Goal: Task Accomplishment & Management: Use online tool/utility

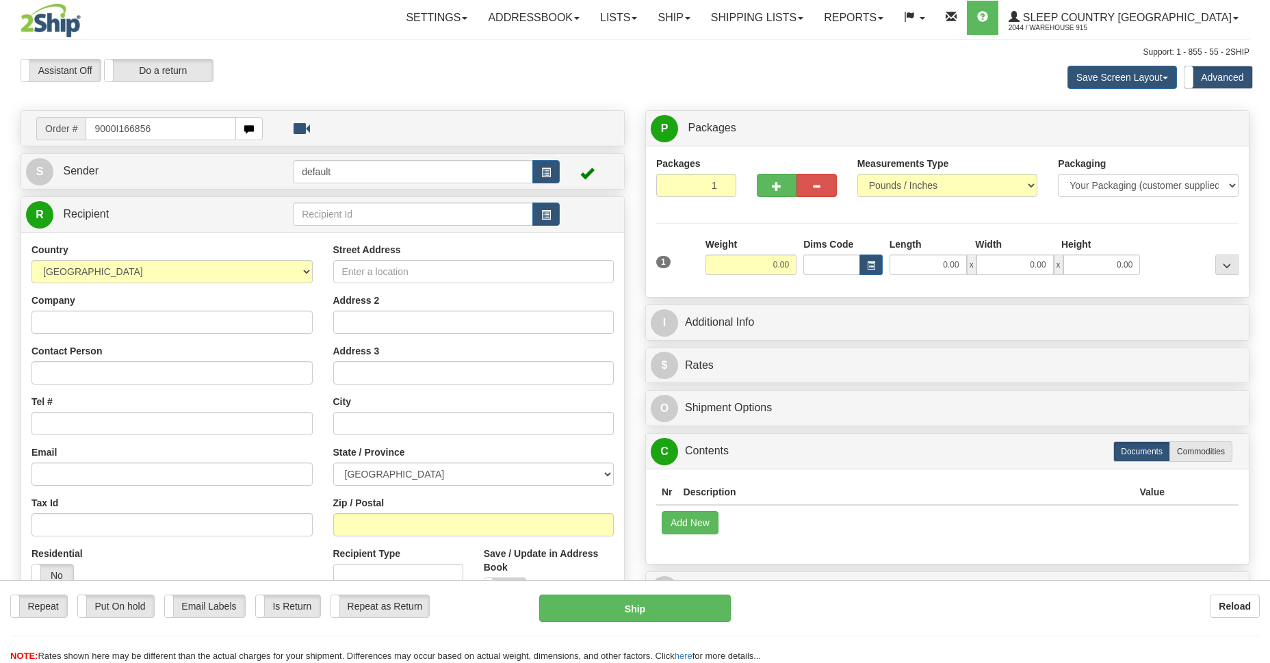
type input "9000I166856"
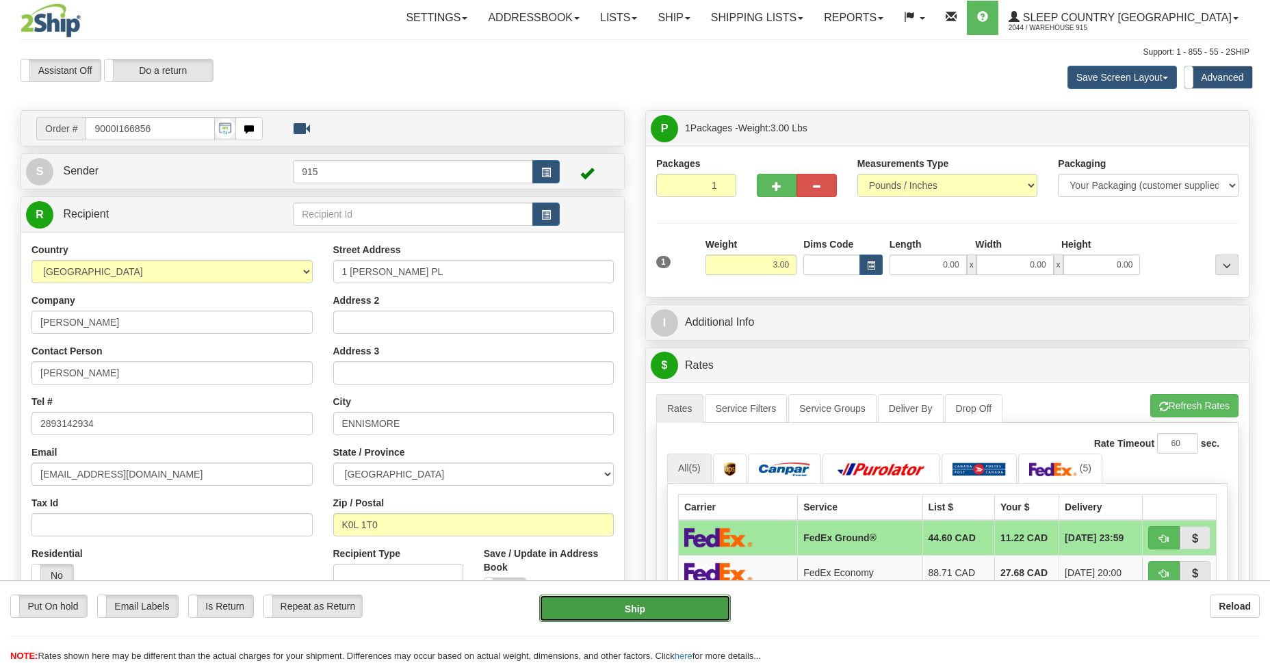
click at [631, 607] on button "Ship" at bounding box center [634, 608] width 191 height 27
type input "92"
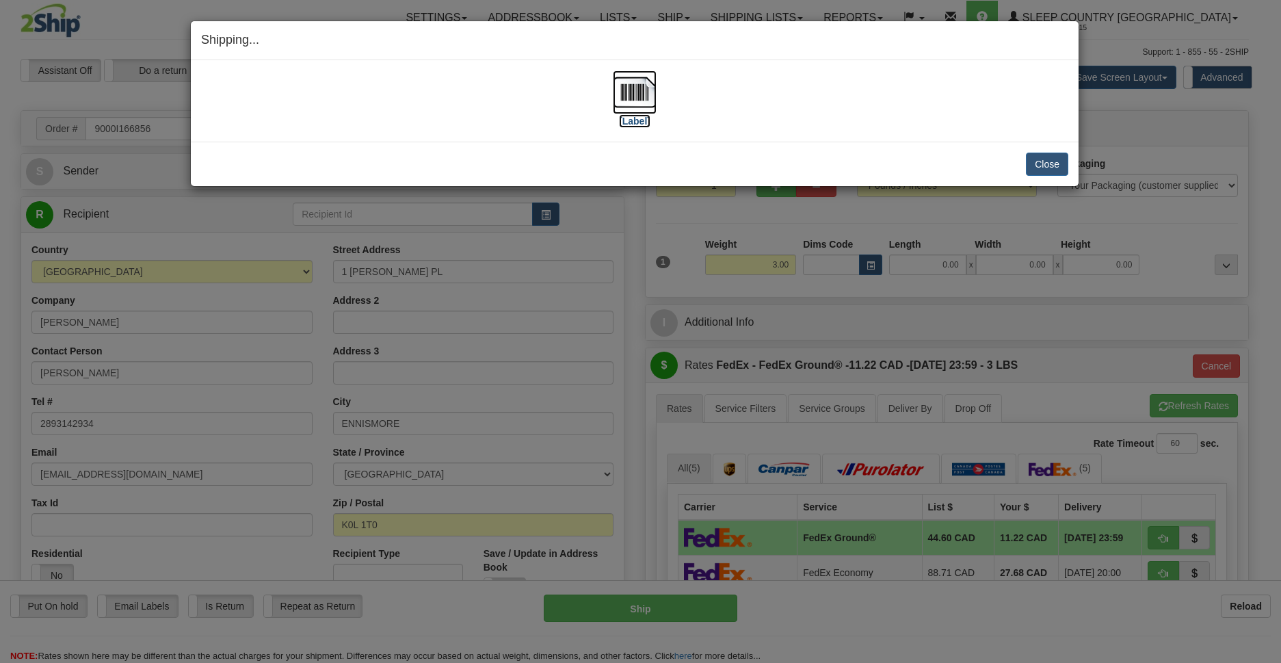
click at [632, 90] on img at bounding box center [635, 92] width 44 height 44
click at [1052, 160] on button "Close" at bounding box center [1047, 164] width 42 height 23
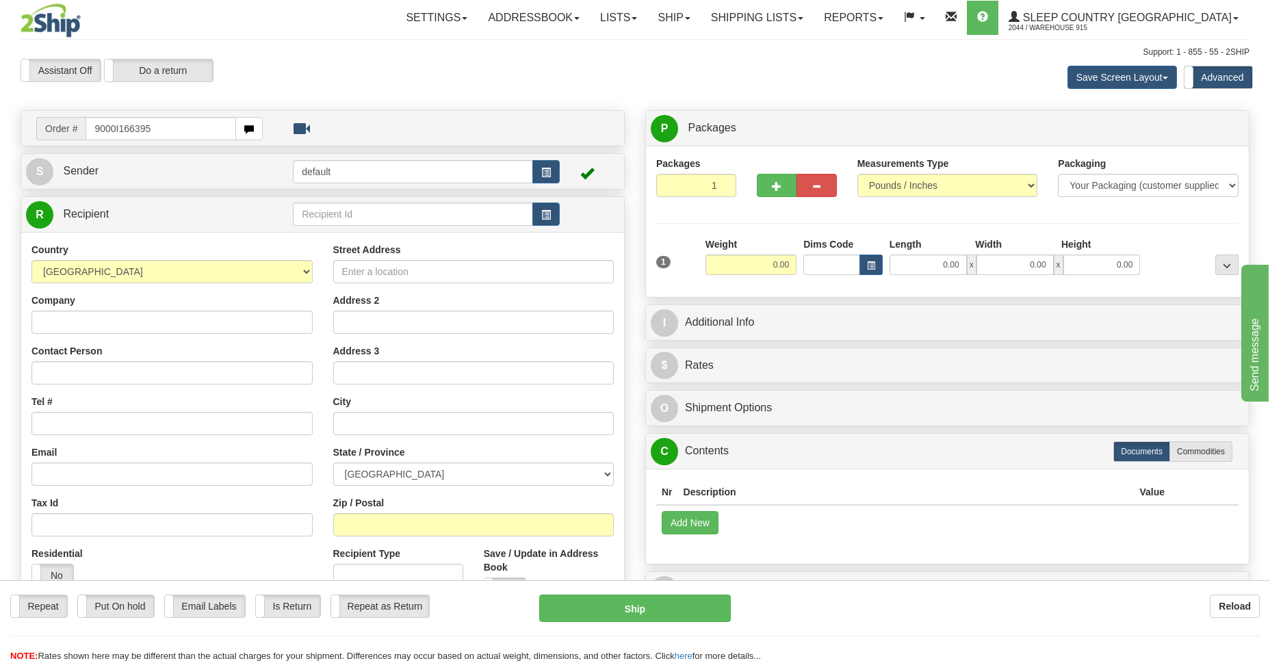
type input "9000I166395"
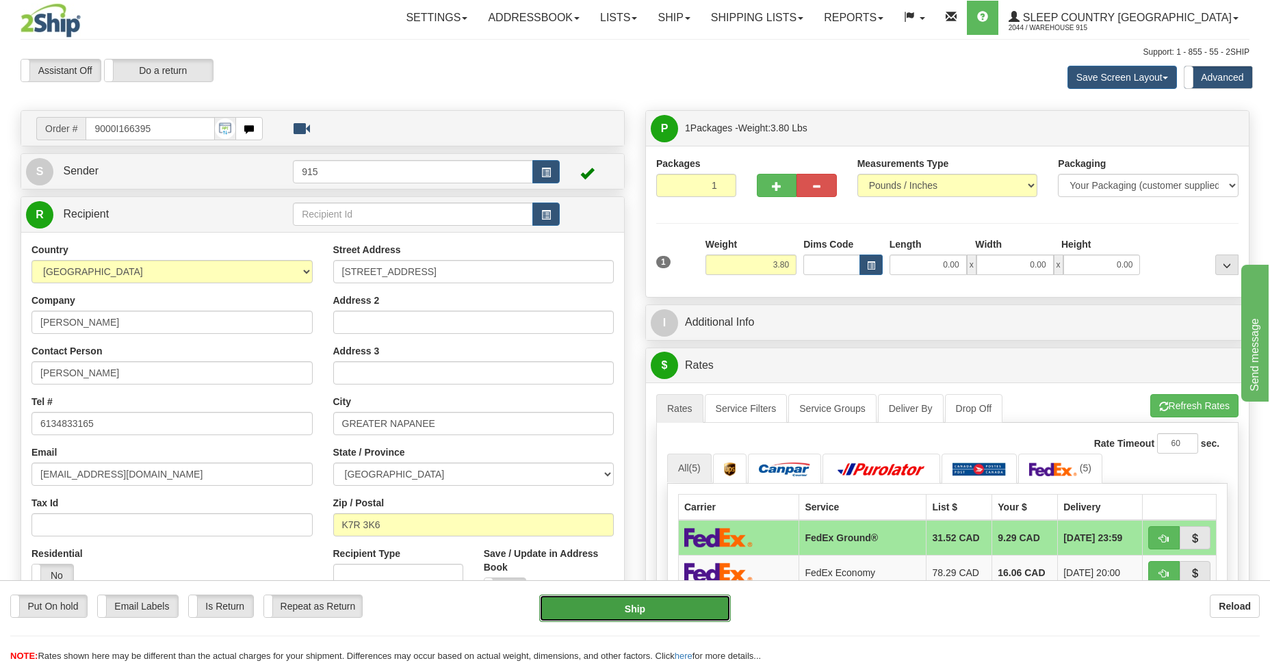
click at [666, 605] on button "Ship" at bounding box center [634, 608] width 191 height 27
type input "92"
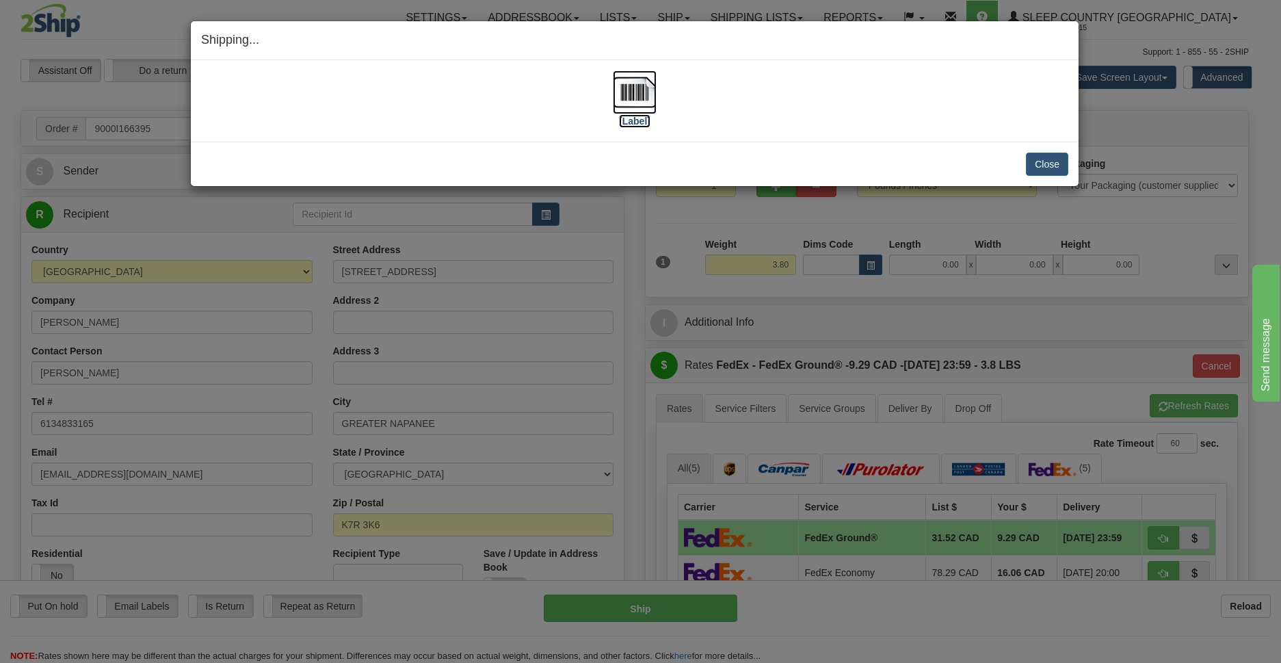
click at [637, 103] on img at bounding box center [635, 92] width 44 height 44
click at [1036, 160] on button "Close" at bounding box center [1047, 164] width 42 height 23
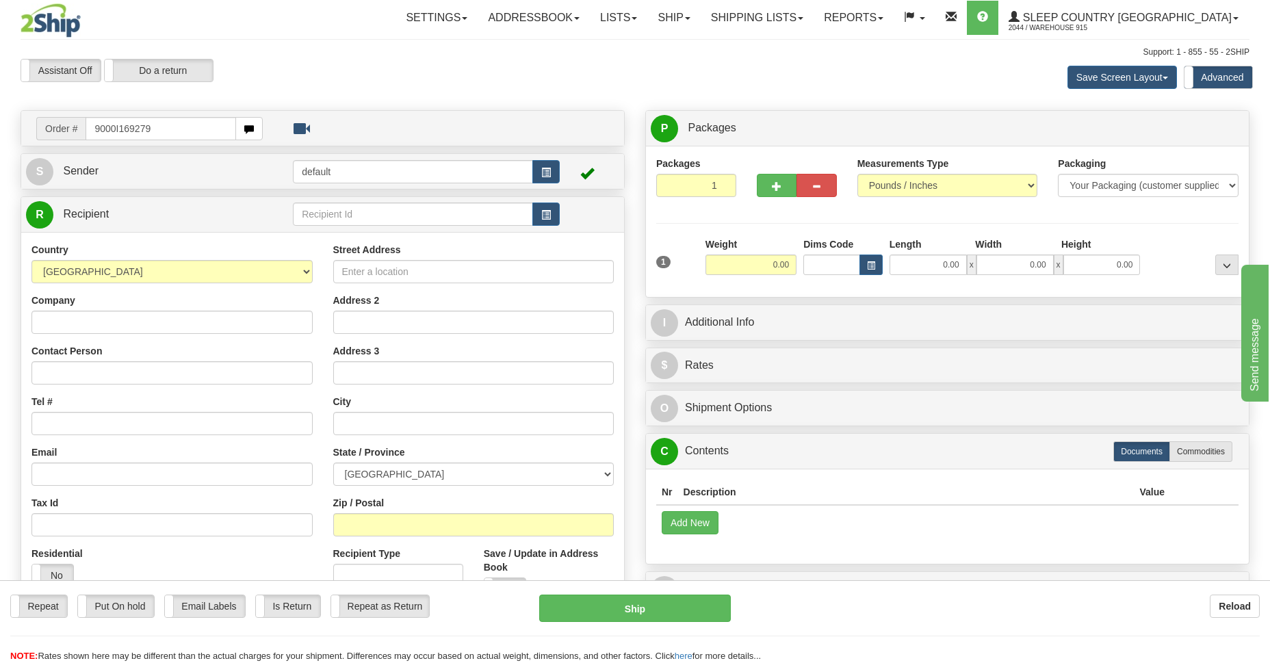
type input "9000I169279"
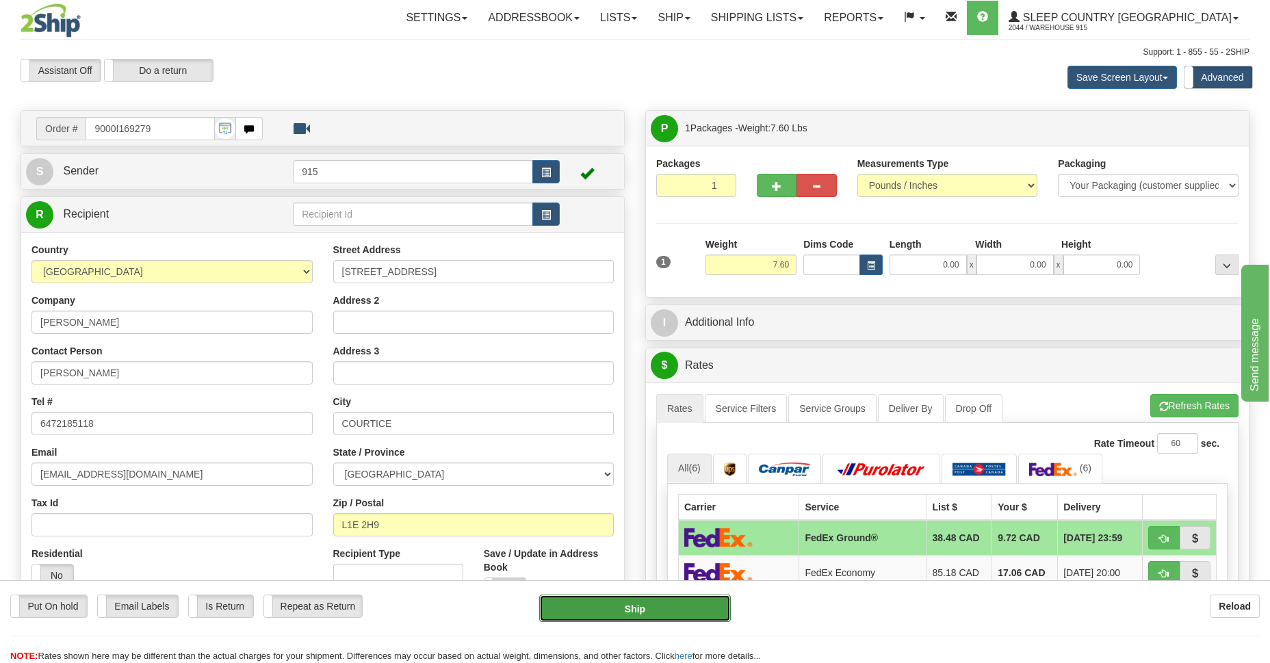
click at [664, 604] on button "Ship" at bounding box center [634, 608] width 191 height 27
type input "92"
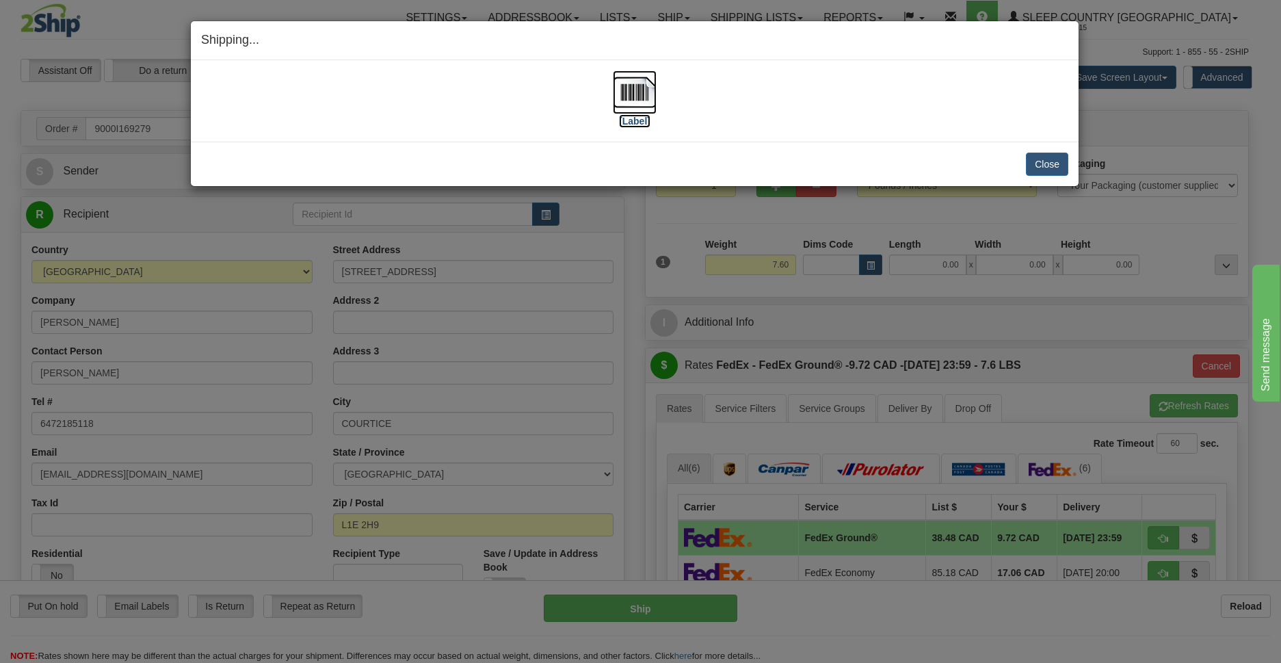
click at [632, 101] on img at bounding box center [635, 92] width 44 height 44
click at [1048, 164] on button "Close" at bounding box center [1047, 164] width 42 height 23
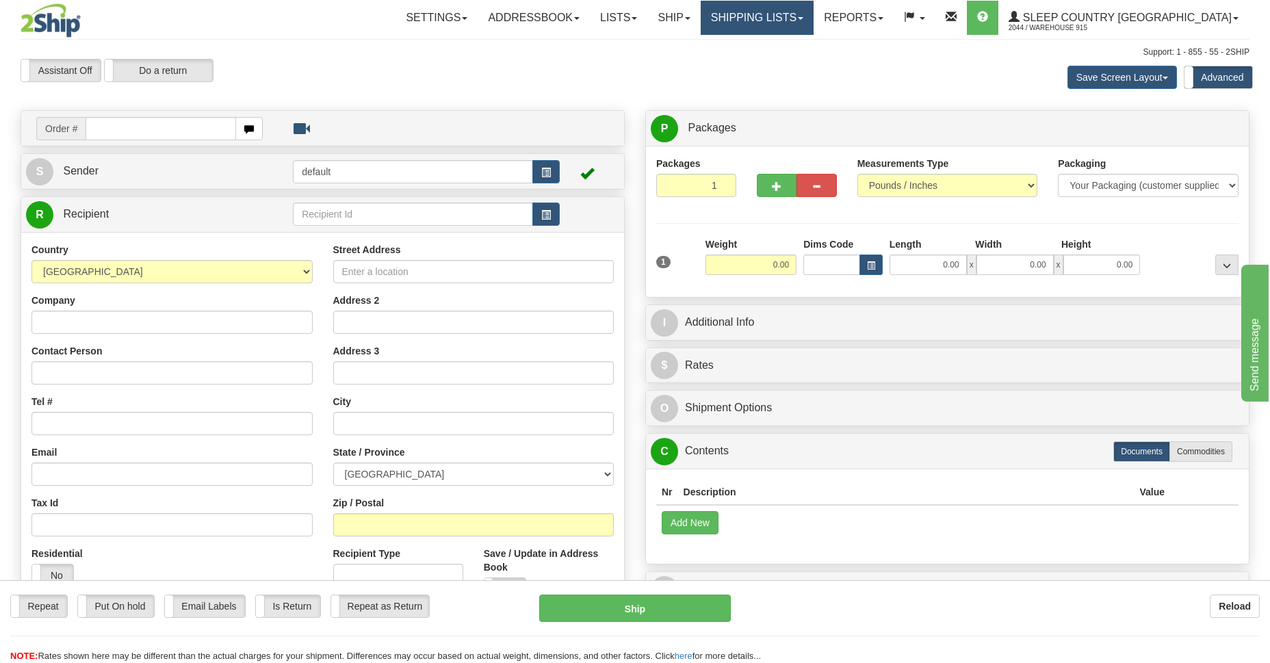
click at [806, 16] on link "Shipping lists" at bounding box center [757, 18] width 113 height 34
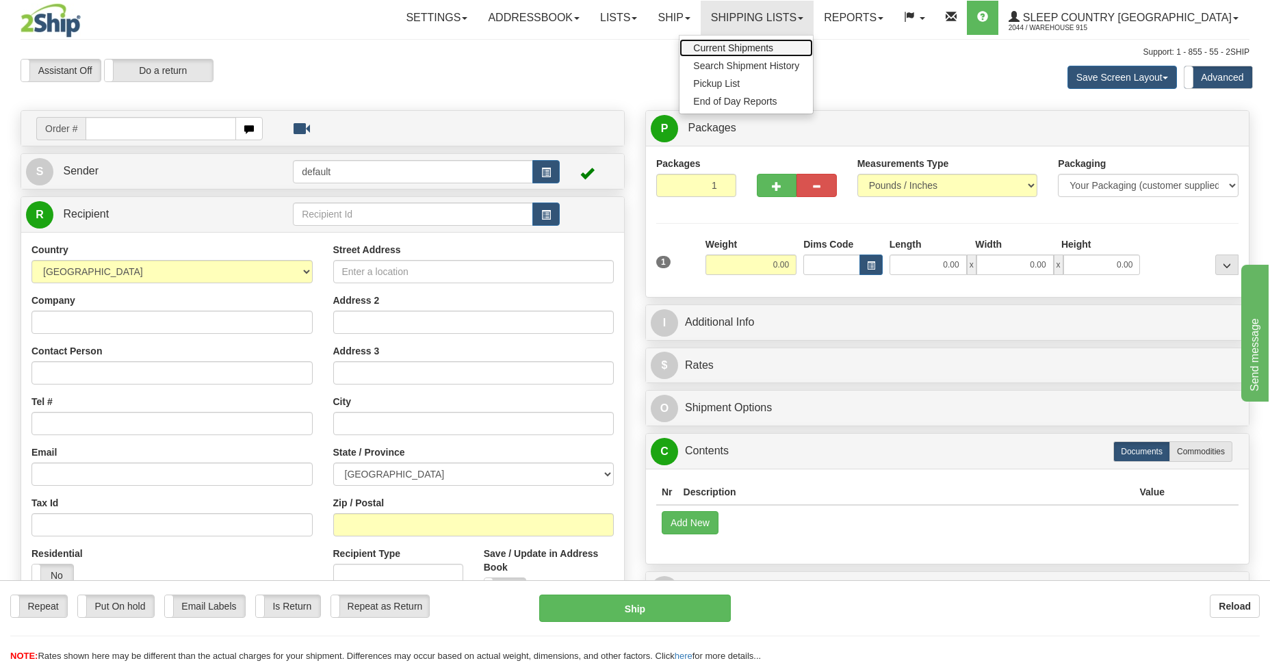
click at [773, 44] on span "Current Shipments" at bounding box center [733, 47] width 80 height 11
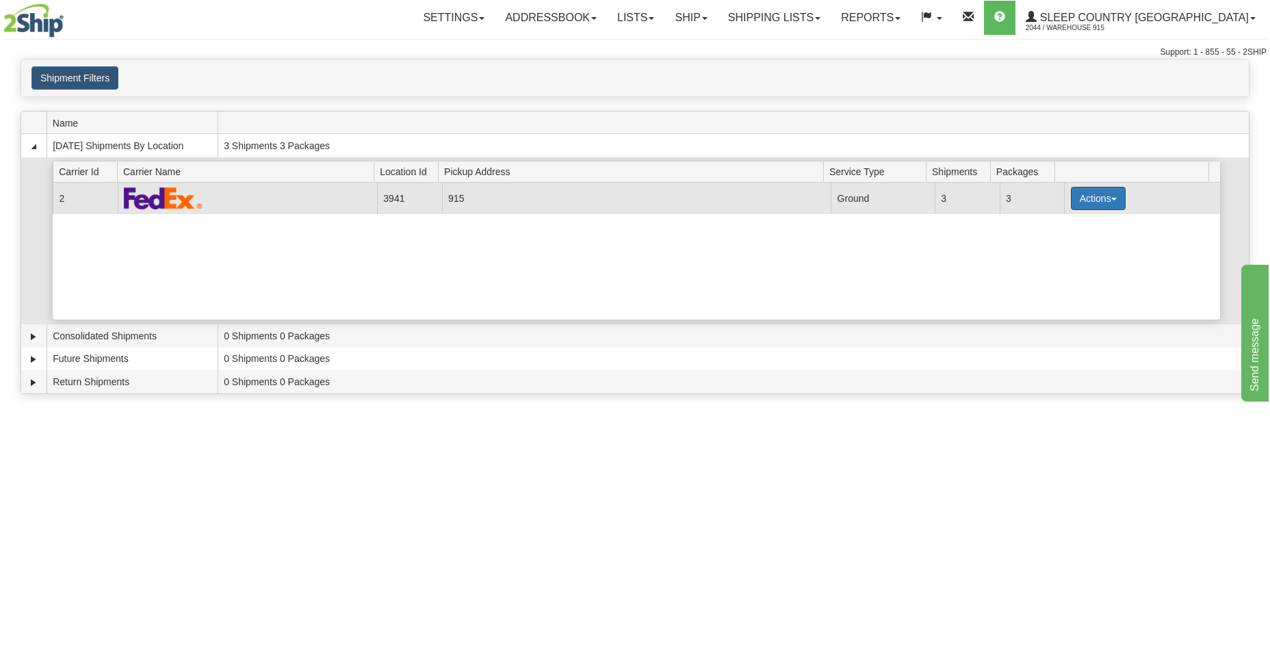
click at [1111, 198] on span "button" at bounding box center [1113, 199] width 5 height 3
click at [1053, 226] on span "Details" at bounding box center [1047, 224] width 37 height 10
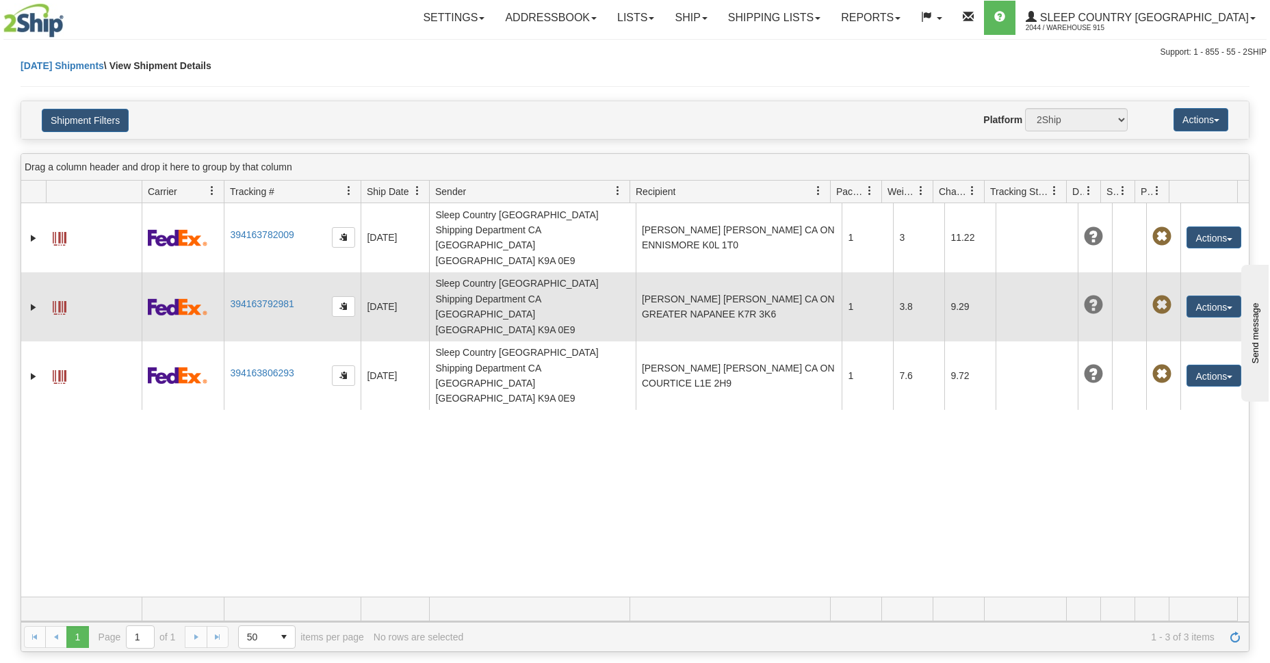
click at [56, 301] on span at bounding box center [60, 308] width 14 height 14
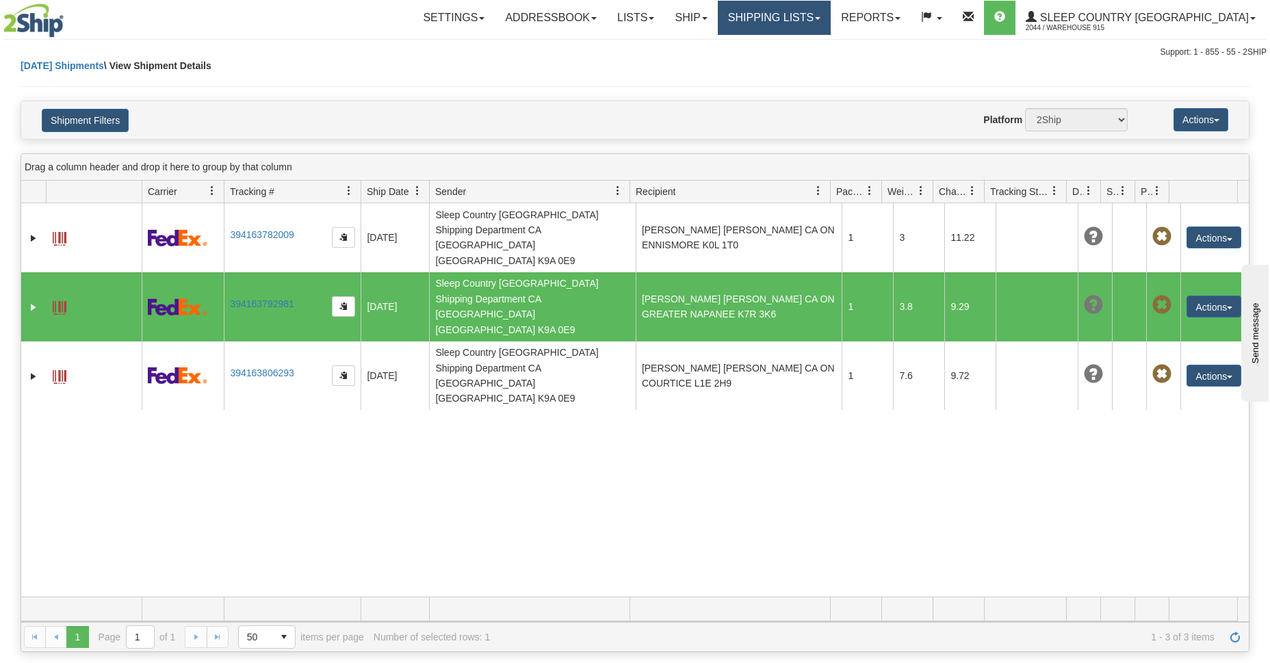
click at [828, 24] on link "Shipping lists" at bounding box center [774, 18] width 113 height 34
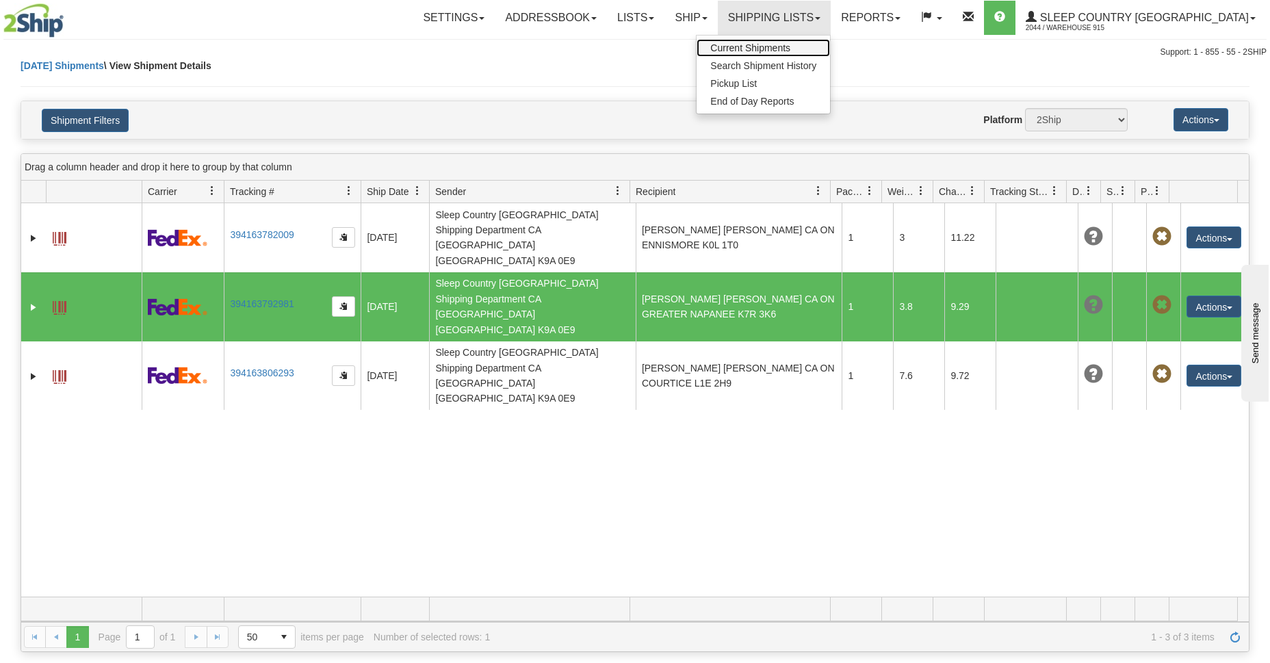
click at [790, 53] on span "Current Shipments" at bounding box center [750, 47] width 80 height 11
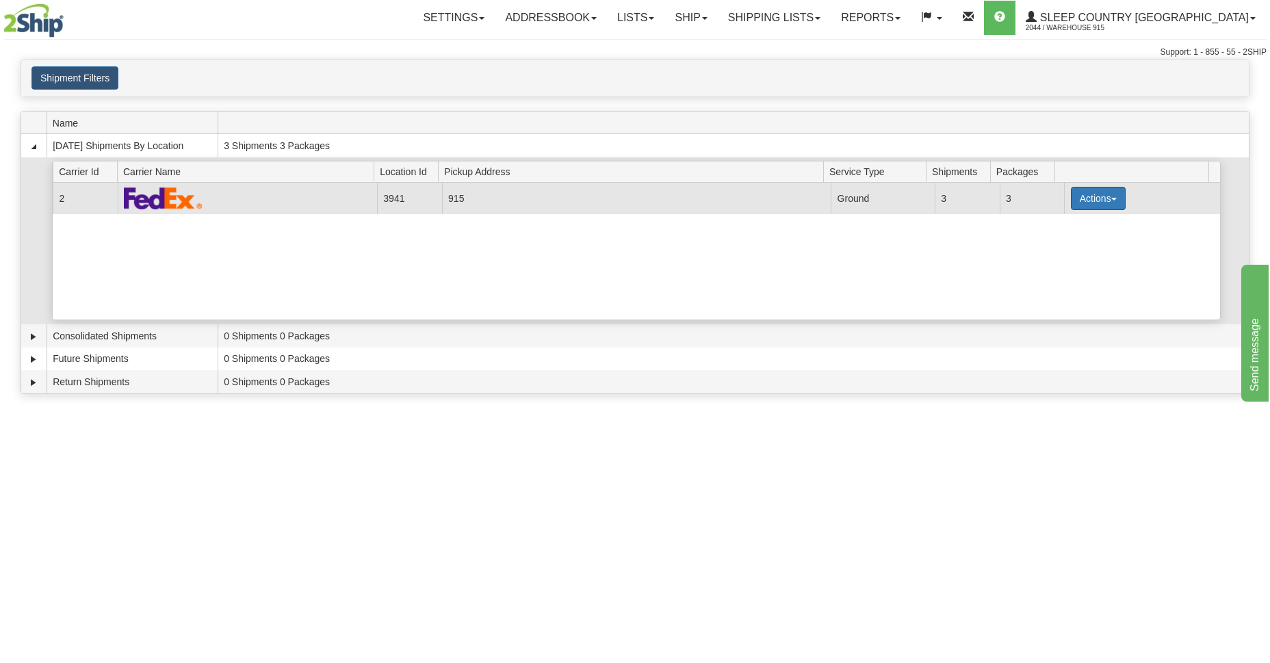
click at [1116, 198] on button "Actions" at bounding box center [1098, 198] width 55 height 23
click at [1040, 242] on span "Close" at bounding box center [1044, 242] width 31 height 10
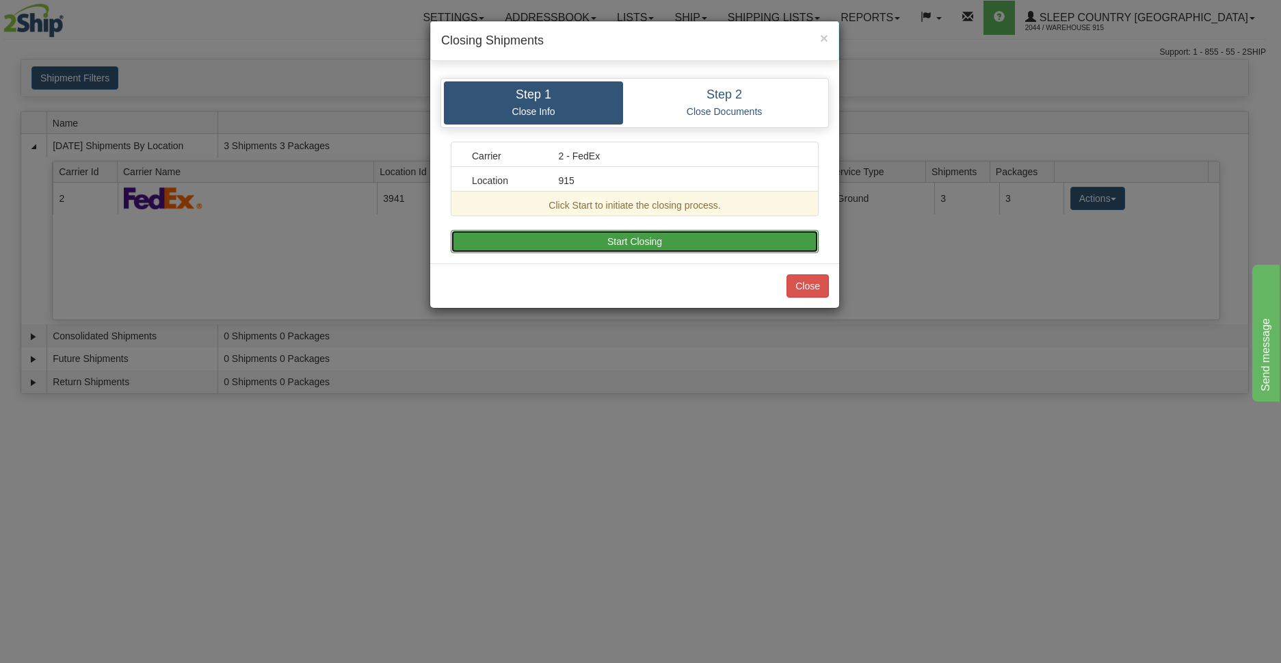
click at [624, 238] on button "Start Closing" at bounding box center [635, 241] width 368 height 23
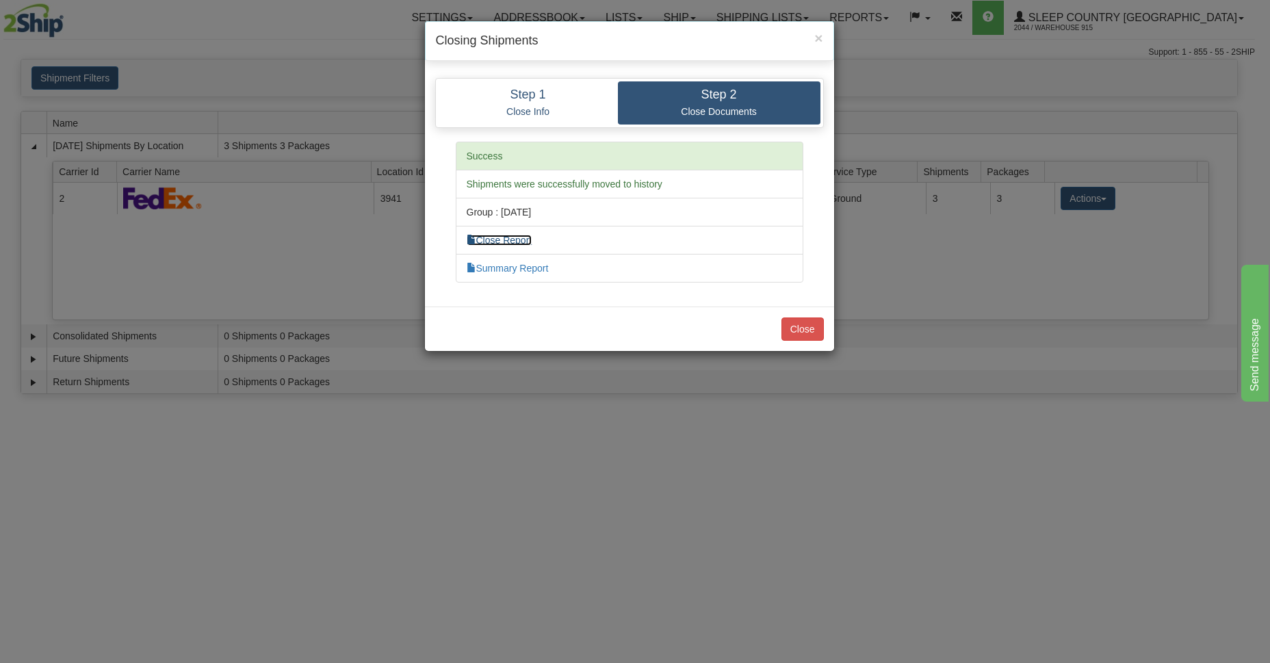
click at [493, 236] on link "Close Report" at bounding box center [500, 240] width 66 height 11
click at [795, 324] on button "Close" at bounding box center [802, 328] width 42 height 23
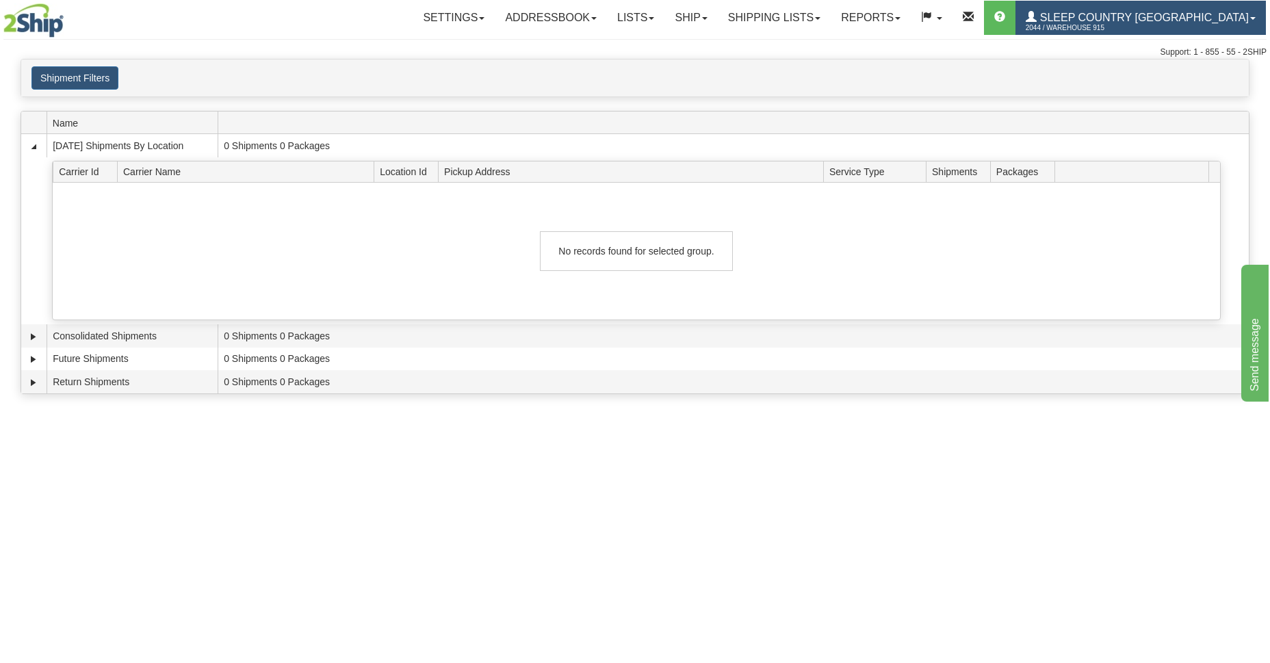
click at [1128, 21] on span "2044 / Warehouse 915" at bounding box center [1077, 28] width 103 height 14
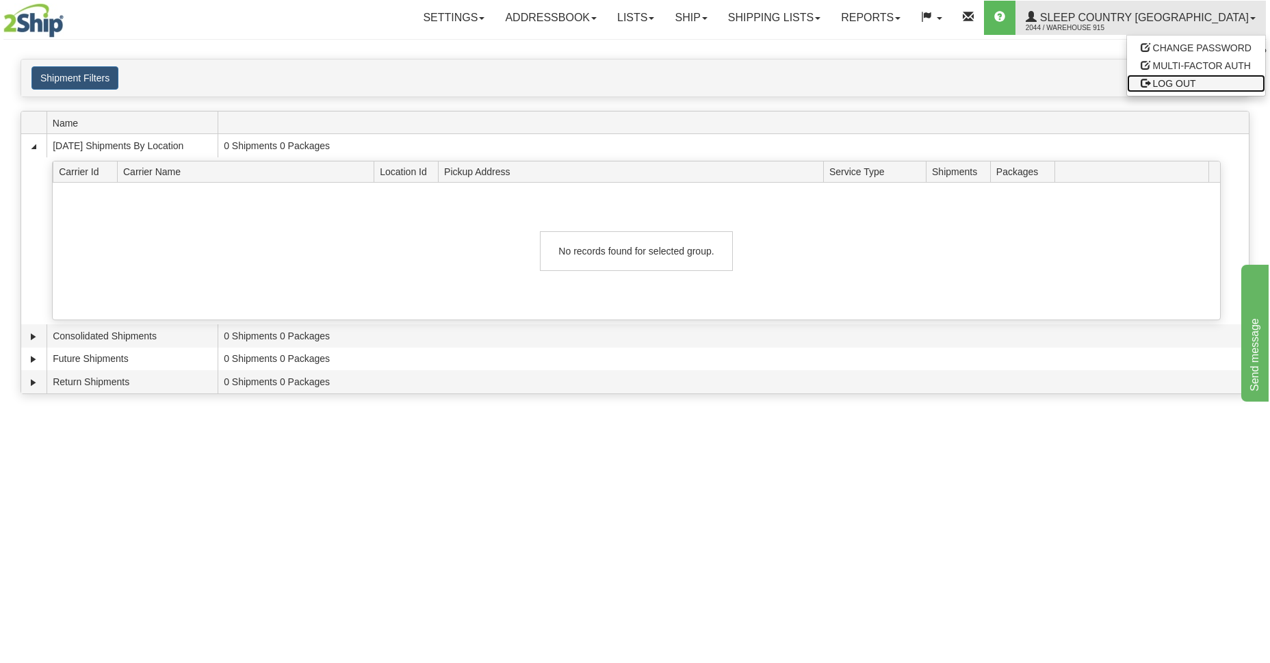
click at [1156, 85] on span "LOG OUT" at bounding box center [1174, 83] width 43 height 11
